Goal: Information Seeking & Learning: Check status

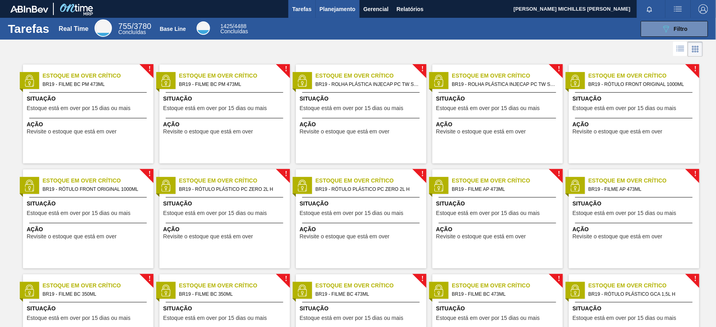
click at [319, 5] on span "Planejamento" at bounding box center [337, 8] width 36 height 9
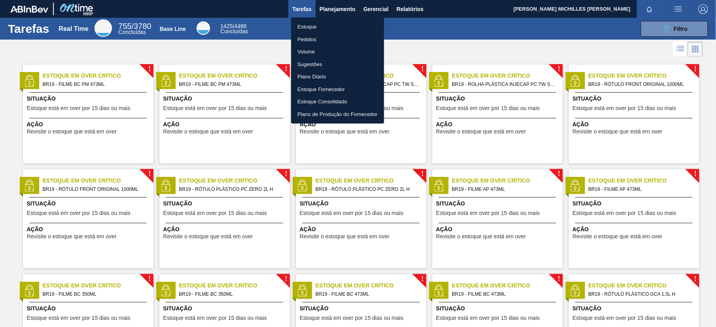
click at [339, 19] on ul "Estoque Pedidos Volume Sugestões Plano Diário Estoque Fornecedor Estoque Consol…" at bounding box center [337, 70] width 93 height 106
click at [332, 25] on li "Estoque" at bounding box center [337, 27] width 93 height 13
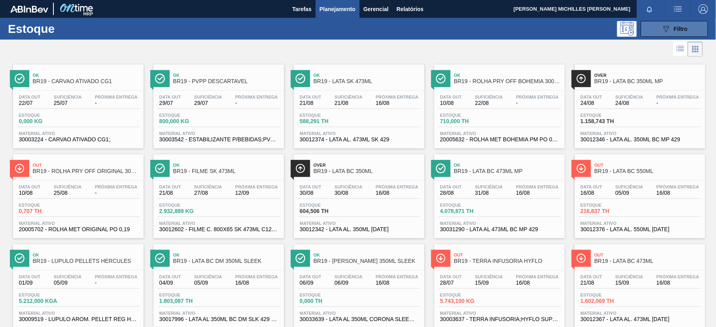
click at [536, 29] on icon "089F7B8B-B2A5-4AFE-B5C0-19BA573D28AC" at bounding box center [665, 28] width 9 height 9
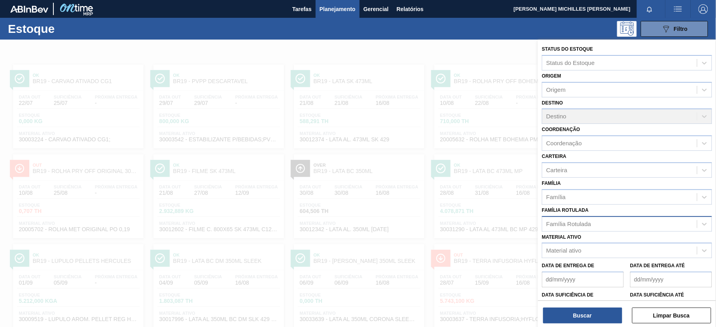
click at [536, 225] on div "Família Rotulada" at bounding box center [619, 223] width 155 height 11
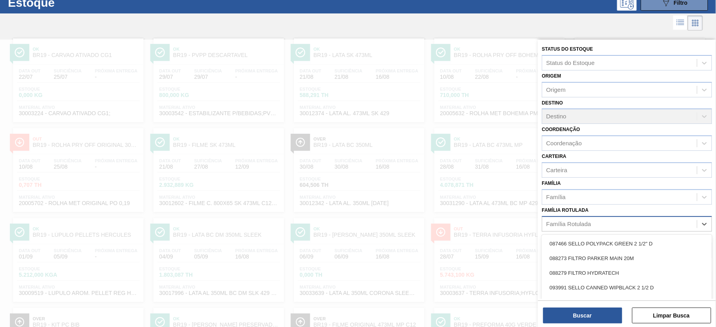
scroll to position [28, 0]
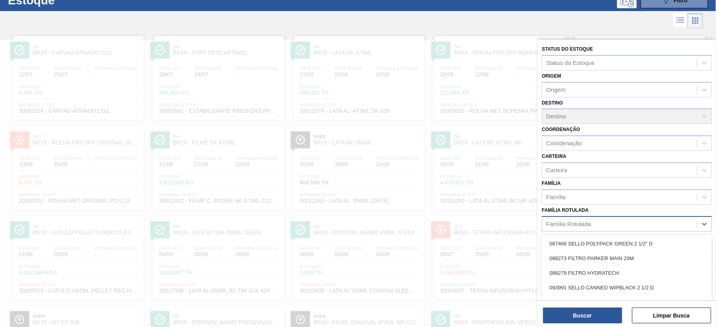
paste Rotulada "30031665"
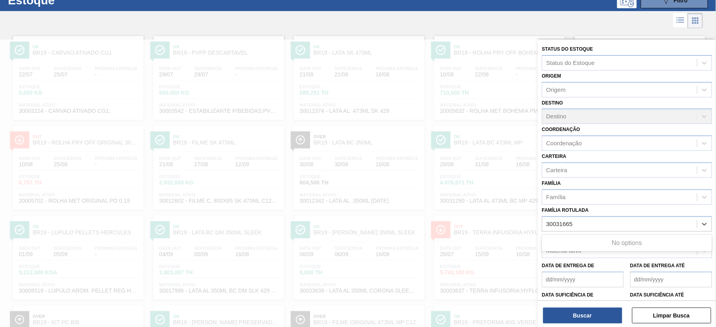
type Rotulada "30031665"
click at [536, 227] on div "Status do Estoque Status do Estoque Origem Origem Destino Destino Coordenação C…" at bounding box center [627, 195] width 178 height 310
click at [536, 245] on div "Material ativo" at bounding box center [563, 250] width 35 height 7
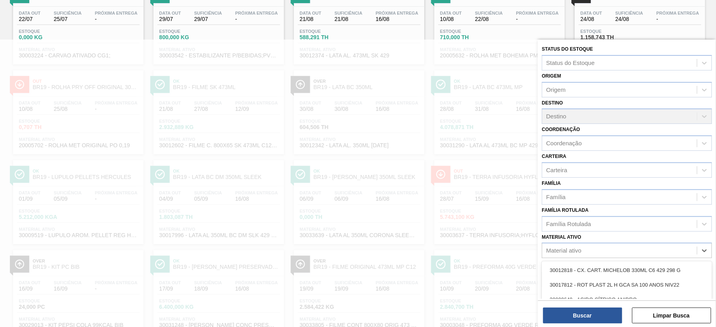
paste ativo "30031665"
type ativo "30031665"
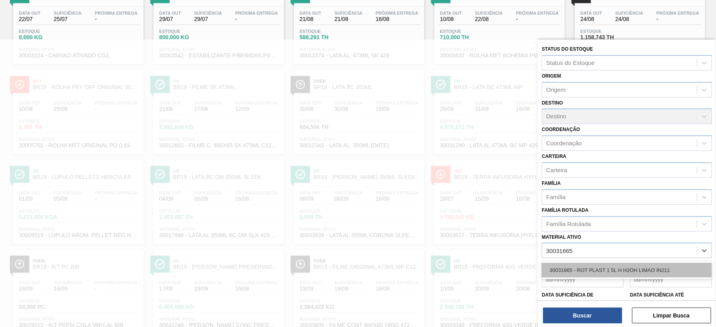
click at [536, 245] on div "30031665 - ROT PLAST 1 5L H H2OH LIMAO IN211" at bounding box center [627, 270] width 170 height 15
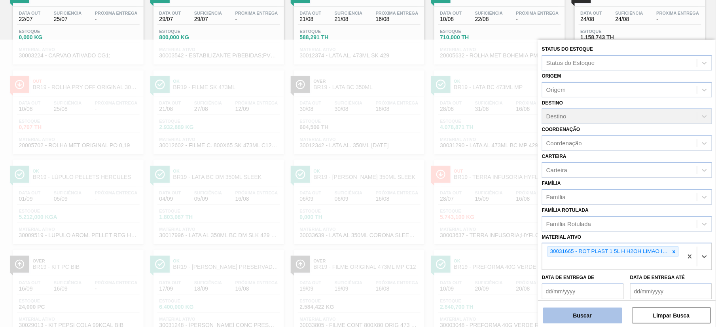
click at [536, 245] on button "Buscar" at bounding box center [582, 315] width 79 height 16
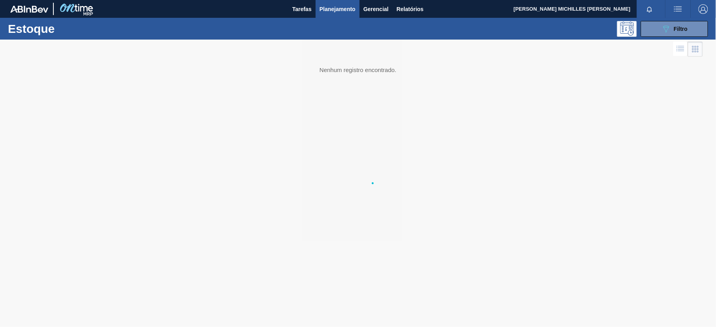
scroll to position [0, 0]
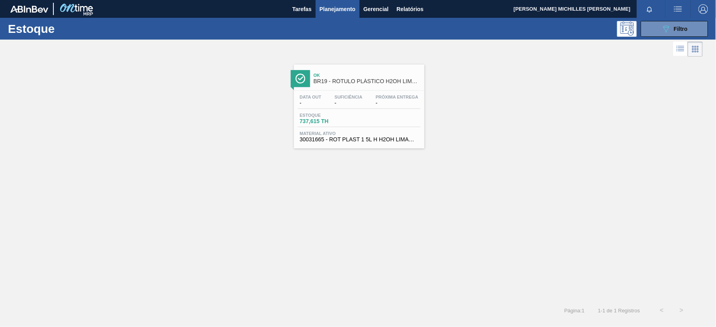
click at [365, 110] on div "Data out - Suficiência - Próxima Entrega - Estoque 737,615 TH Material ativo 30…" at bounding box center [359, 118] width 130 height 54
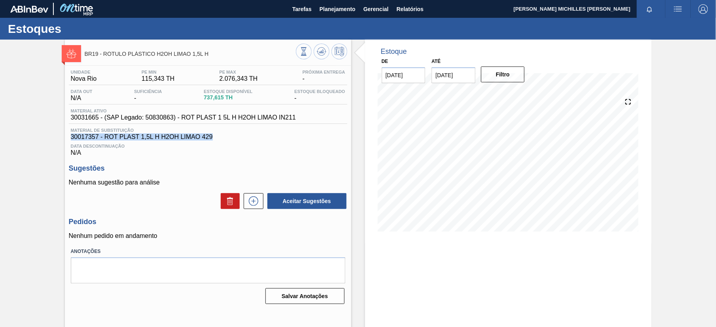
drag, startPoint x: 70, startPoint y: 136, endPoint x: 223, endPoint y: 139, distance: 153.0
click at [223, 139] on span "30017357 - ROT PLAST 1,5L H H2OH LIMAO 429" at bounding box center [208, 136] width 274 height 7
click at [81, 116] on span "30031665 - (SAP Legado: 50830863) - ROT PLAST 1 5L H H2OH LIMAO IN211" at bounding box center [183, 117] width 225 height 7
click at [86, 119] on span "30031665 - (SAP Legado: 50830863) - ROT PLAST 1 5L H H2OH LIMAO IN211" at bounding box center [183, 117] width 225 height 7
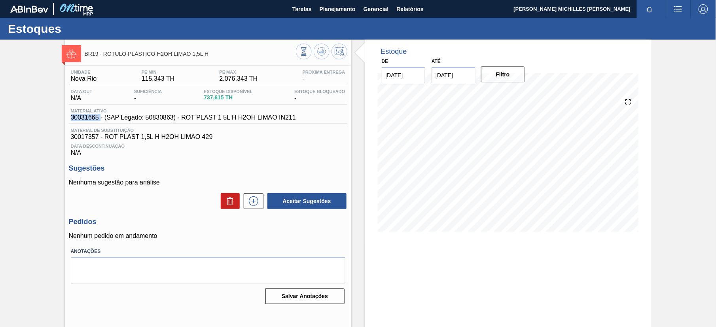
copy span "30031665"
click at [79, 135] on span "30017357 - ROT PLAST 1,5L H H2OH LIMAO 429" at bounding box center [208, 136] width 274 height 7
copy span "30017357"
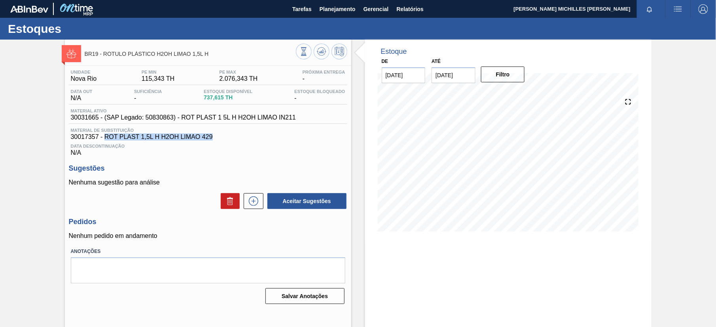
drag, startPoint x: 105, startPoint y: 137, endPoint x: 214, endPoint y: 139, distance: 109.5
click at [214, 139] on span "30017357 - ROT PLAST 1,5L H H2OH LIMAO 429" at bounding box center [208, 136] width 274 height 7
copy span "ROT PLAST 1,5L H H2OH LIMAO 429"
drag, startPoint x: 182, startPoint y: 121, endPoint x: 296, endPoint y: 122, distance: 113.9
click at [296, 121] on div "Material ativo 30031665 - (SAP Legado: 50830863) - ROT PLAST 1 5L H H2OH LIMAO …" at bounding box center [183, 114] width 229 height 13
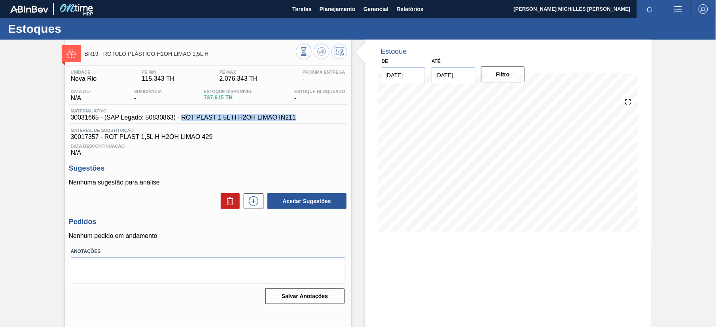
copy span "ROT PLAST 1 5L H H2OH LIMAO IN211"
click at [350, 10] on span "Planejamento" at bounding box center [337, 8] width 36 height 9
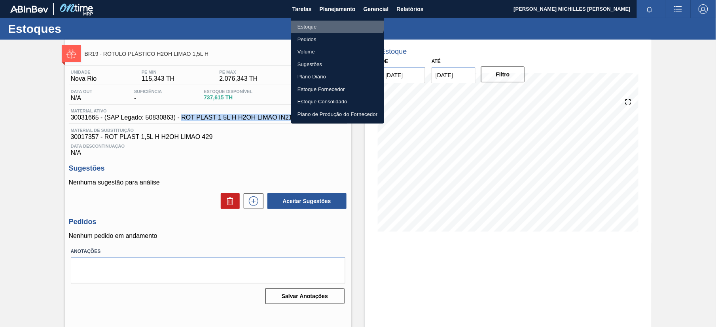
click at [319, 21] on li "Estoque" at bounding box center [337, 27] width 93 height 13
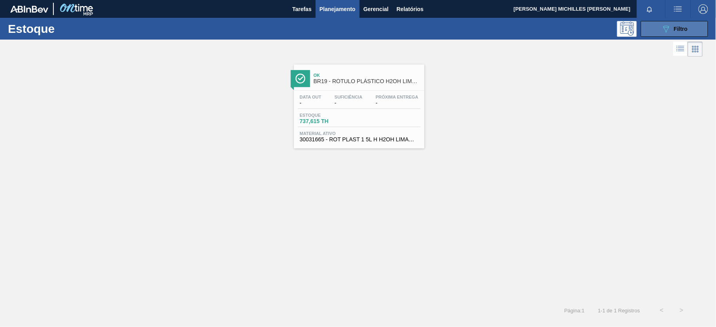
click at [536, 30] on button "089F7B8B-B2A5-4AFE-B5C0-19BA573D28AC Filtro" at bounding box center [673, 29] width 67 height 16
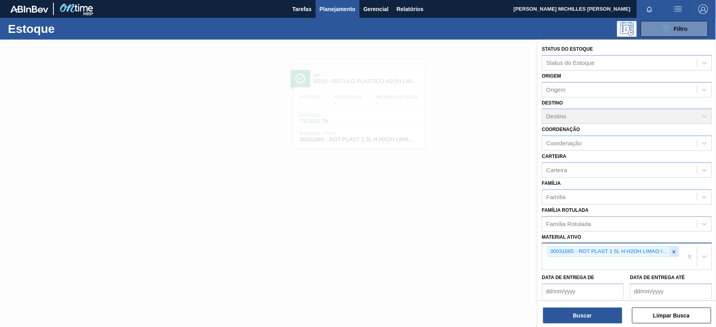
click at [536, 245] on div at bounding box center [673, 251] width 9 height 10
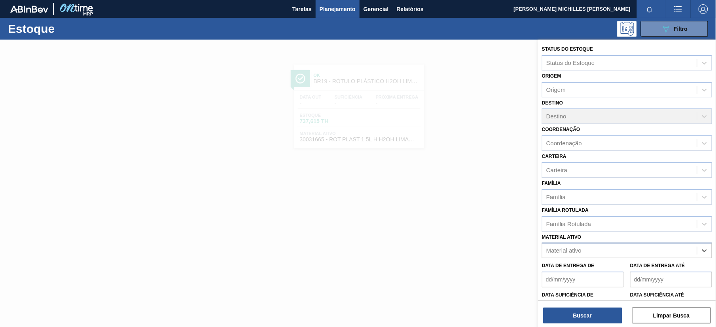
paste ativo "30017803"
type ativo "30017803"
click at [536, 245] on div "30017803 - ROT PLAST 15L H GCA ZERO NIV22" at bounding box center [627, 270] width 170 height 18
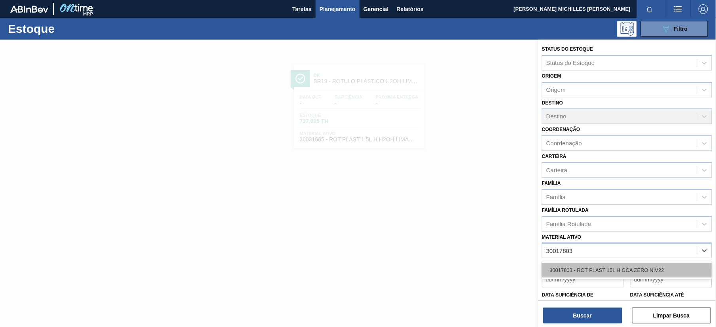
click at [536, 245] on div "30017803 - ROT PLAST 15L H GCA ZERO NIV22" at bounding box center [627, 270] width 170 height 15
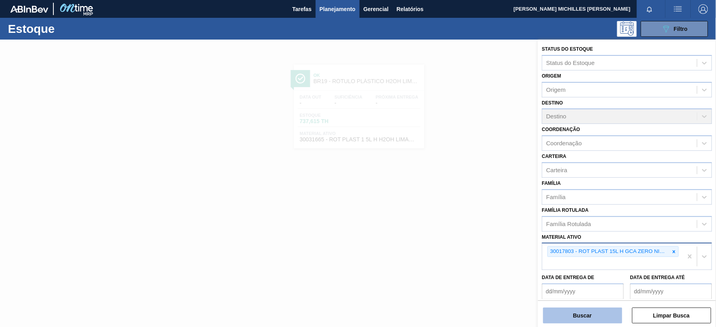
click at [536, 245] on button "Buscar" at bounding box center [582, 315] width 79 height 16
